Goal: Task Accomplishment & Management: Use online tool/utility

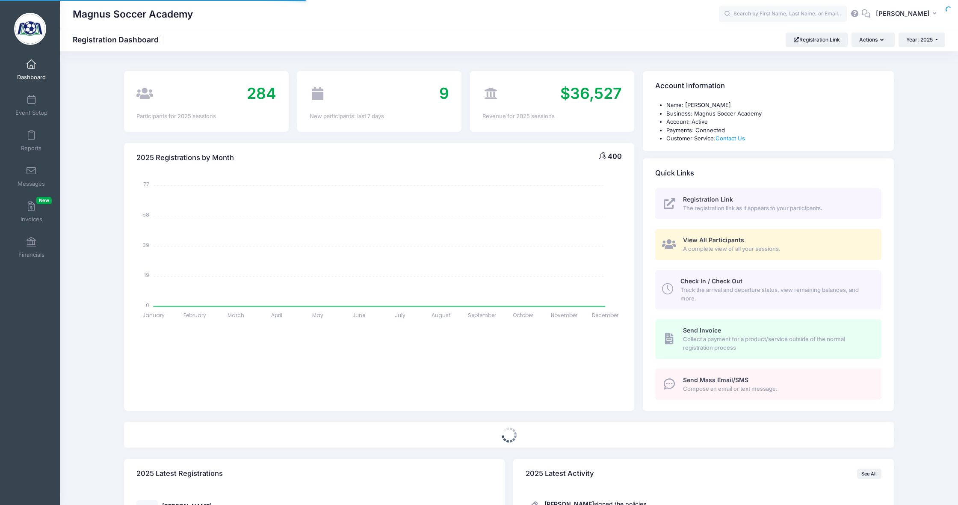
select select
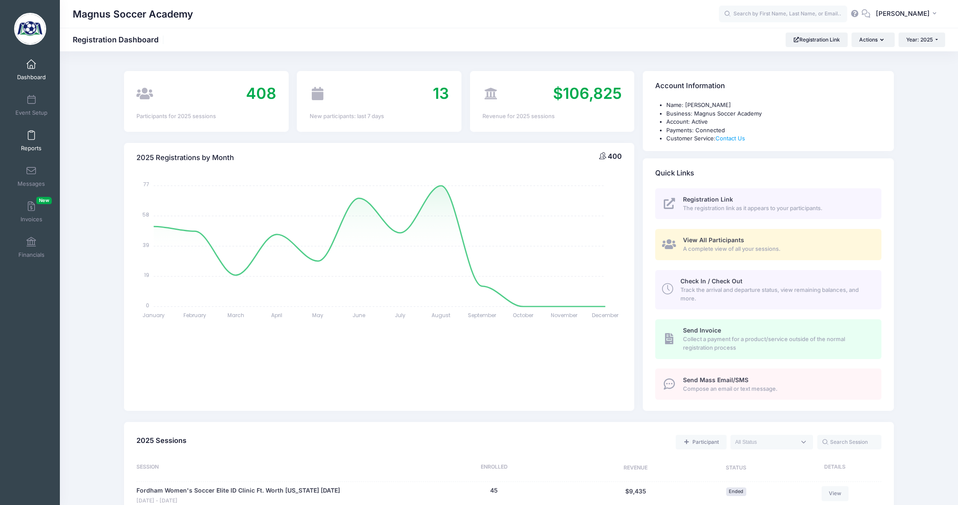
click at [31, 136] on span at bounding box center [31, 135] width 0 height 9
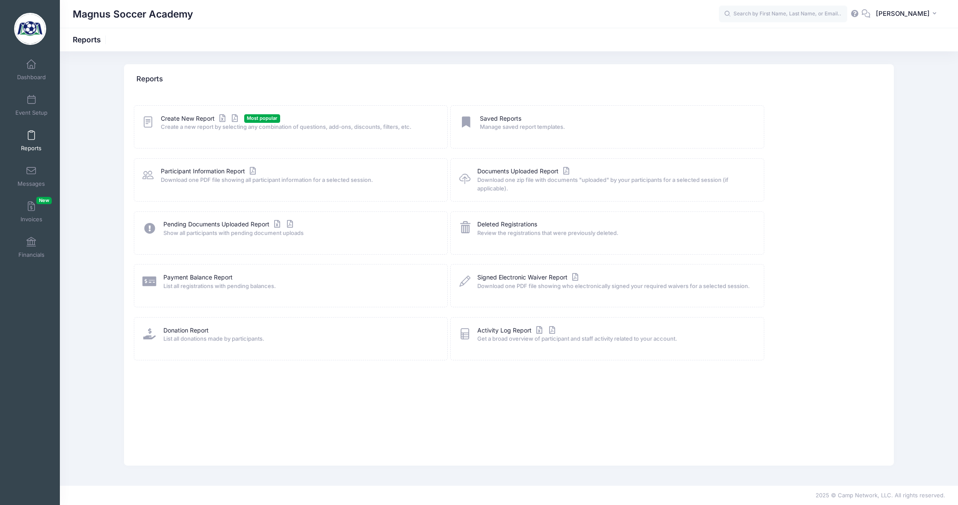
click at [251, 119] on span "Most popular" at bounding box center [262, 118] width 36 height 8
click at [192, 118] on link "Create New Report" at bounding box center [201, 118] width 80 height 9
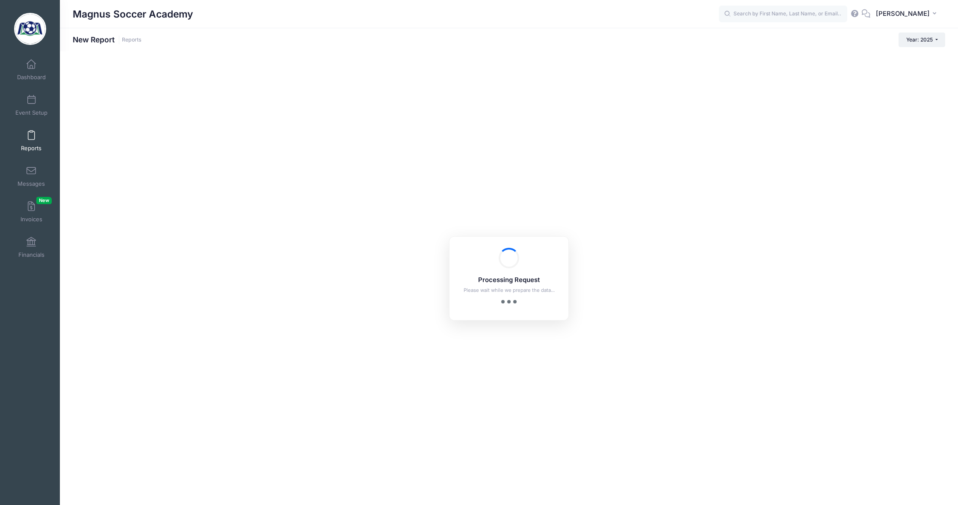
checkbox input "true"
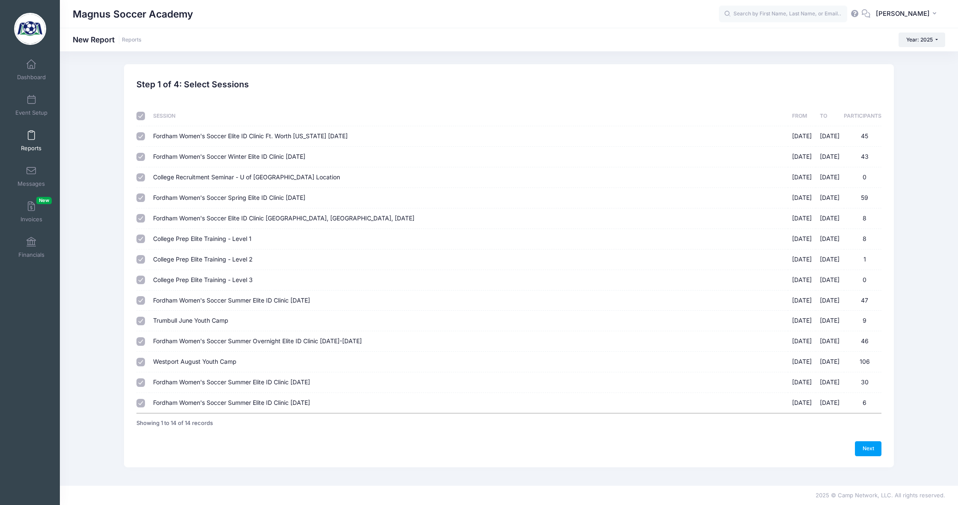
click at [142, 115] on input "checkbox" at bounding box center [140, 116] width 9 height 9
checkbox input "false"
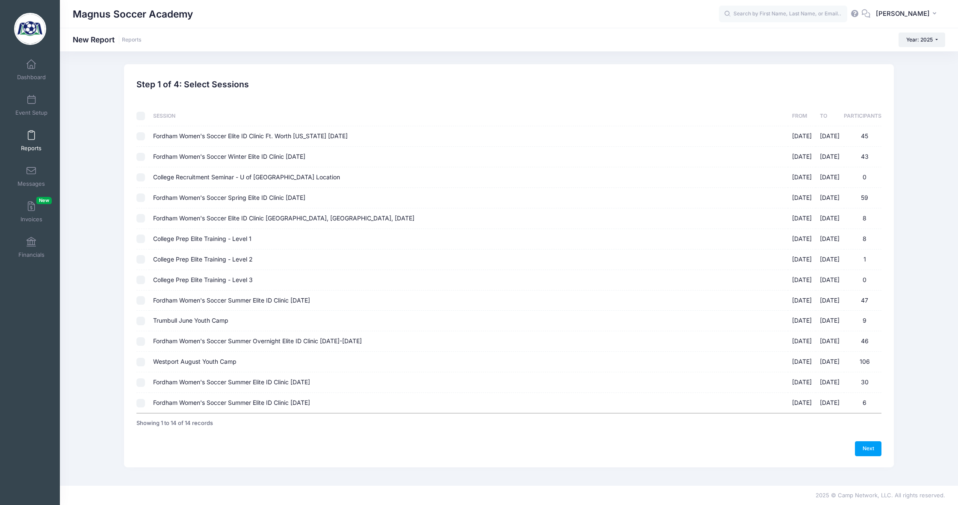
checkbox input "false"
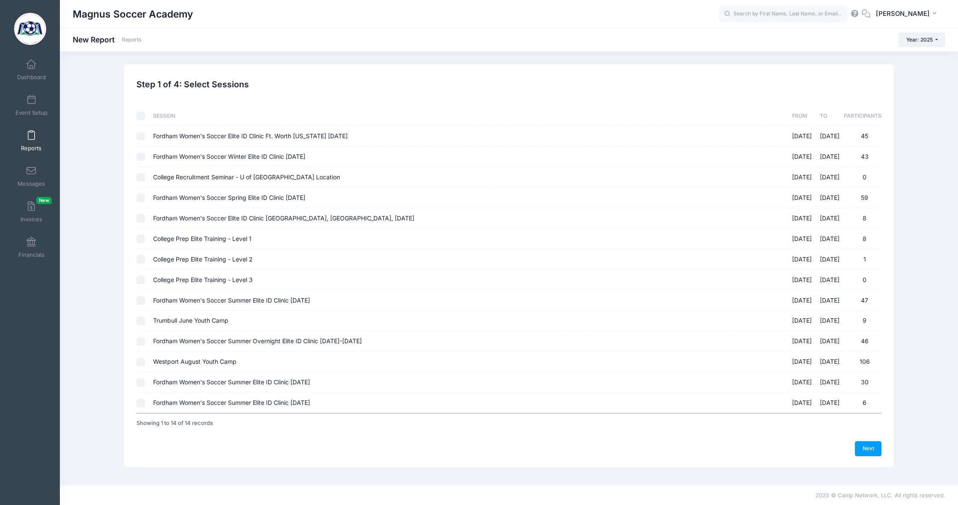
checkbox input "false"
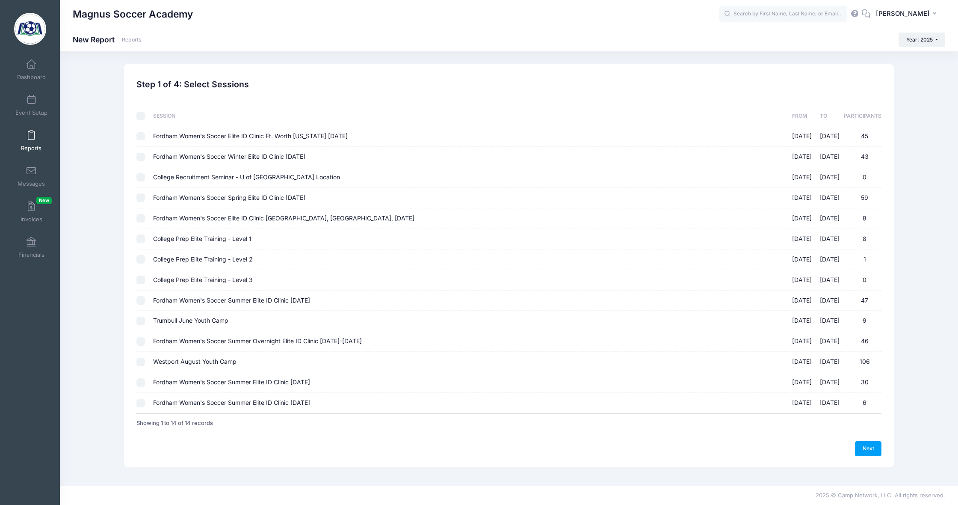
checkbox input "false"
click at [142, 378] on input "Fordham Women's Soccer Summer Elite ID Clinic September 14th, 2025 09/14/2025 -…" at bounding box center [140, 382] width 9 height 9
checkbox input "true"
click at [867, 441] on link "Next" at bounding box center [868, 448] width 27 height 15
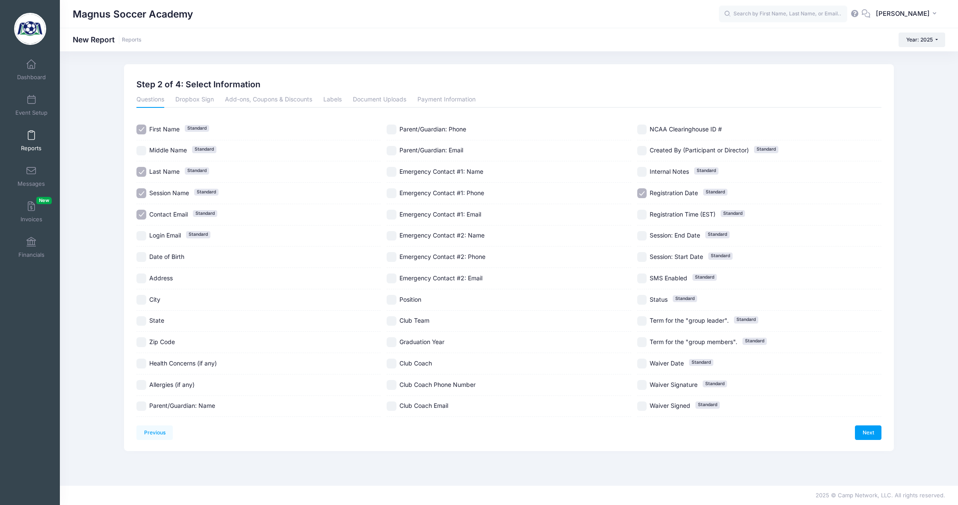
click at [143, 195] on input "Session Name Standard" at bounding box center [141, 193] width 10 height 10
checkbox input "false"
click at [393, 299] on input "Position" at bounding box center [392, 300] width 10 height 10
checkbox input "true"
click at [392, 323] on input "Club Team" at bounding box center [392, 321] width 10 height 10
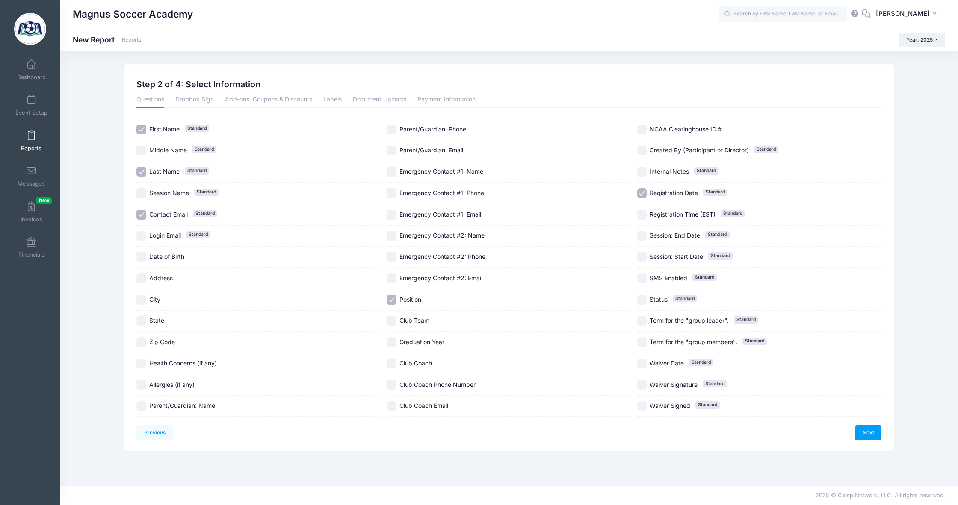
checkbox input "true"
click at [393, 340] on input "Graduation Year" at bounding box center [392, 342] width 10 height 10
checkbox input "true"
click at [391, 151] on input "Parent/Guardian: Email" at bounding box center [392, 151] width 10 height 10
checkbox input "true"
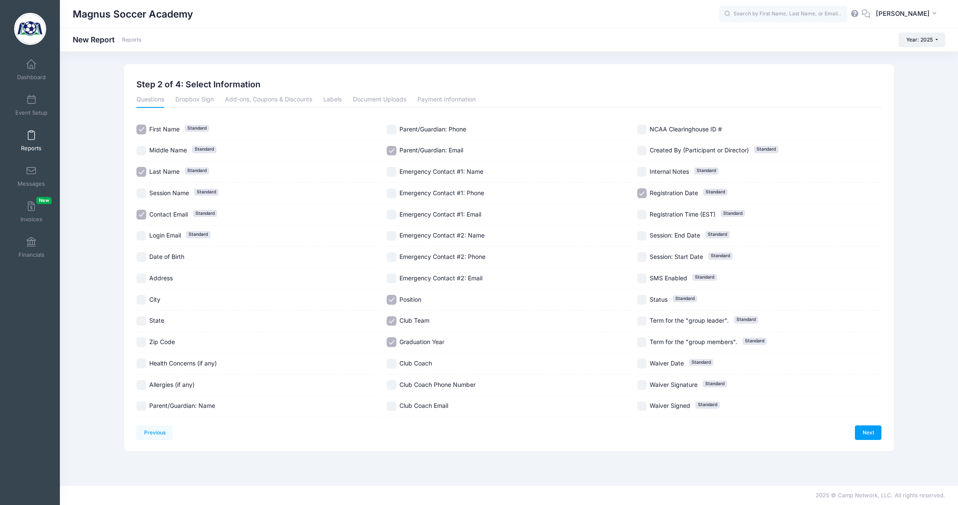
drag, startPoint x: 142, startPoint y: 302, endPoint x: 141, endPoint y: 309, distance: 7.0
click at [142, 302] on input "City" at bounding box center [141, 300] width 10 height 10
checkbox input "true"
click at [139, 320] on input "State" at bounding box center [141, 321] width 10 height 10
checkbox input "true"
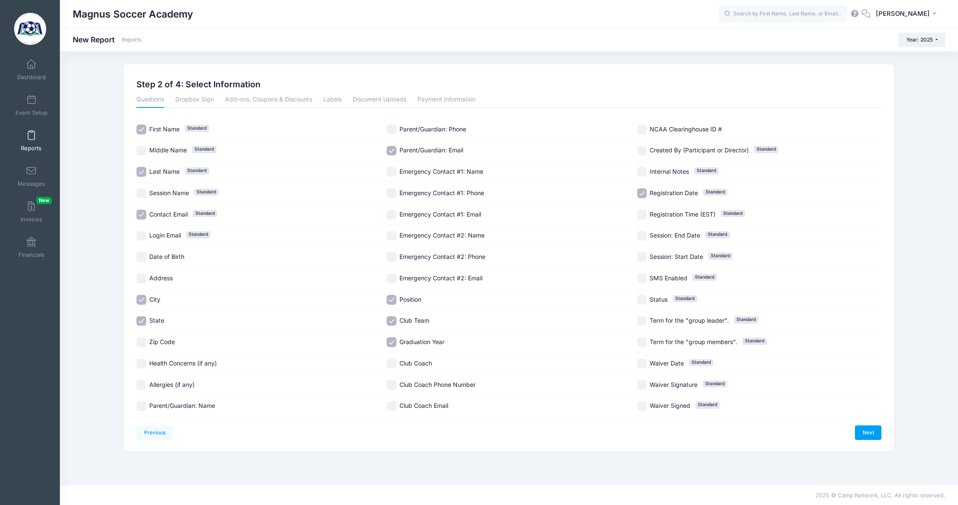
drag, startPoint x: 639, startPoint y: 194, endPoint x: 653, endPoint y: 219, distance: 28.1
click at [640, 194] on input "Registration Date Standard" at bounding box center [642, 193] width 10 height 10
checkbox input "false"
click at [862, 430] on link "Next" at bounding box center [868, 432] width 27 height 15
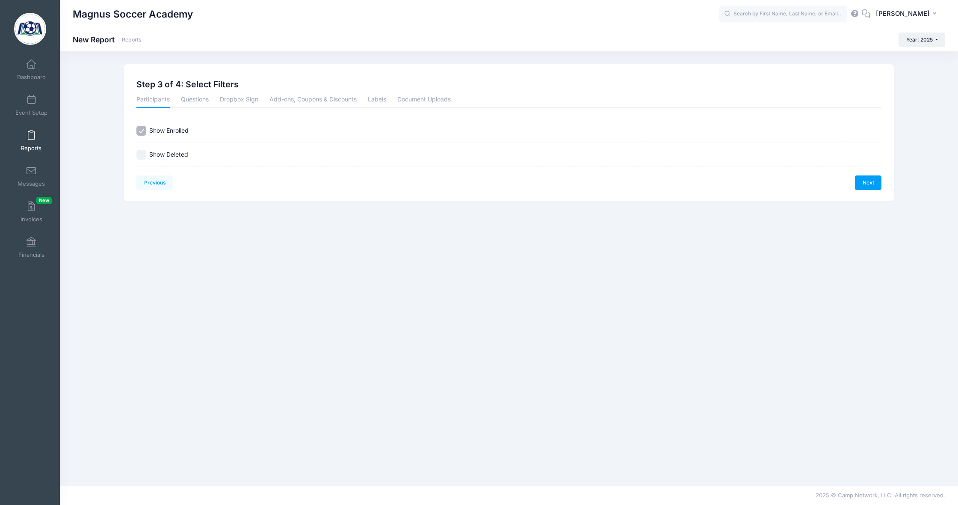
click at [872, 183] on link "Next" at bounding box center [868, 182] width 27 height 15
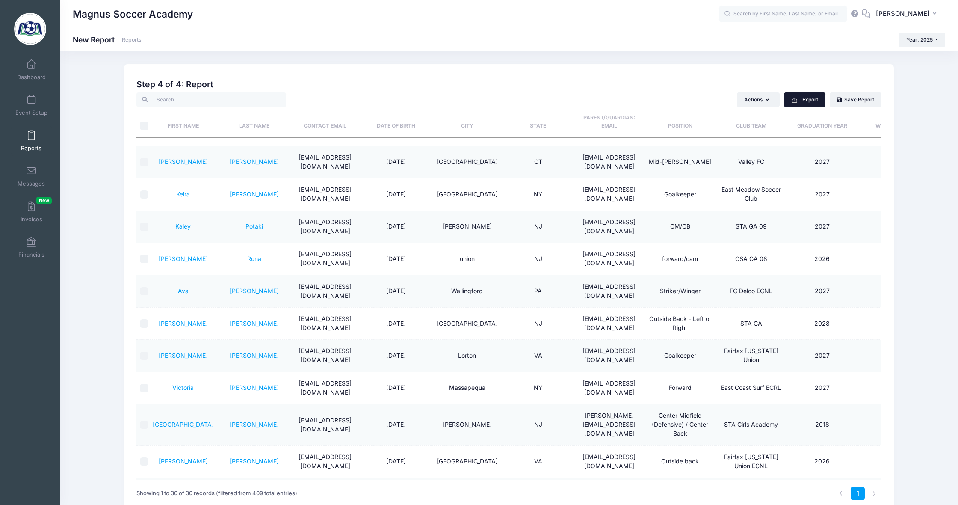
click at [805, 98] on button "Export" at bounding box center [804, 99] width 41 height 15
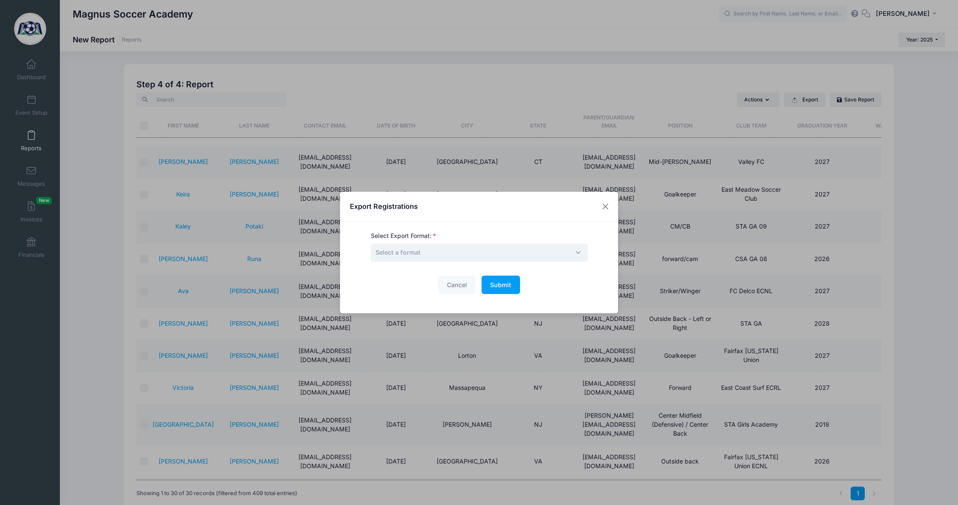
click at [469, 251] on span "Select a format" at bounding box center [479, 252] width 217 height 18
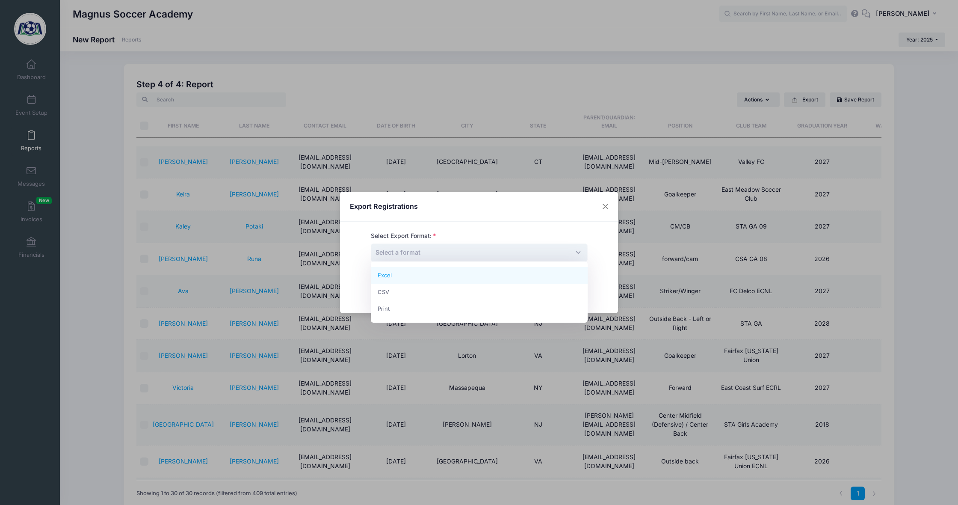
drag, startPoint x: 412, startPoint y: 278, endPoint x: 421, endPoint y: 293, distance: 17.1
select select "excel"
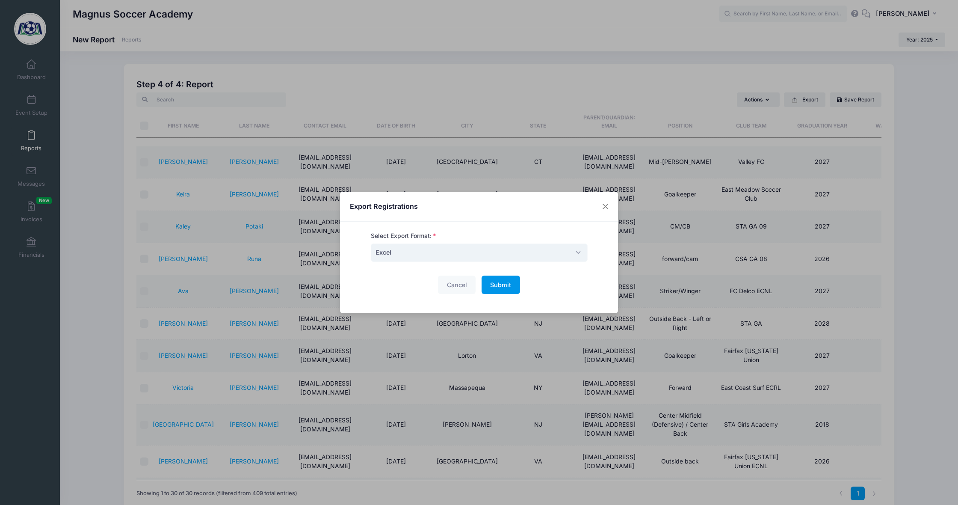
click at [502, 287] on span "Submit" at bounding box center [500, 284] width 21 height 7
